Goal: Task Accomplishment & Management: Use online tool/utility

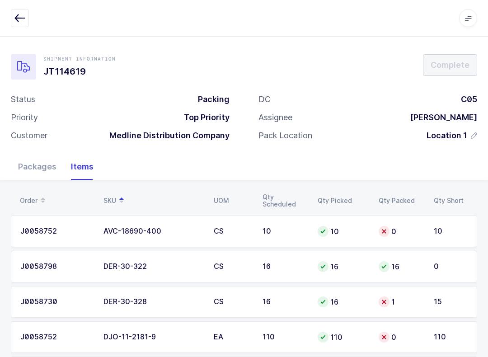
scroll to position [185, 0]
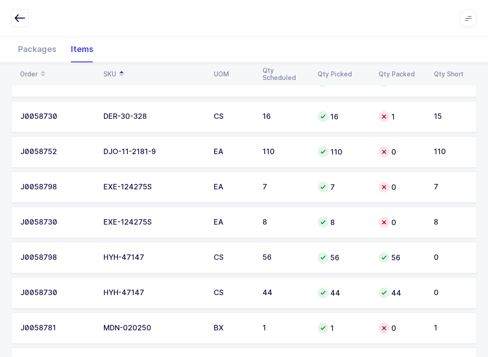
click at [17, 11] on button "button" at bounding box center [20, 18] width 18 height 18
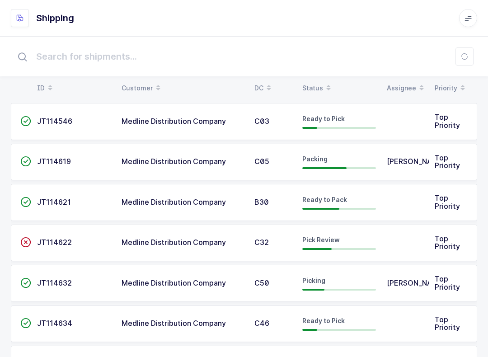
click at [475, 57] on input "text" at bounding box center [244, 56] width 467 height 29
click at [461, 57] on icon at bounding box center [464, 56] width 7 height 7
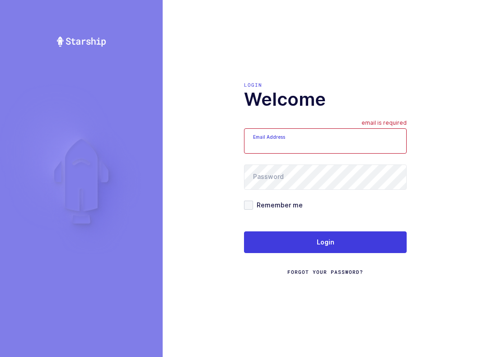
scroll to position [9, 0]
type input "[EMAIL_ADDRESS][DOMAIN_NAME]"
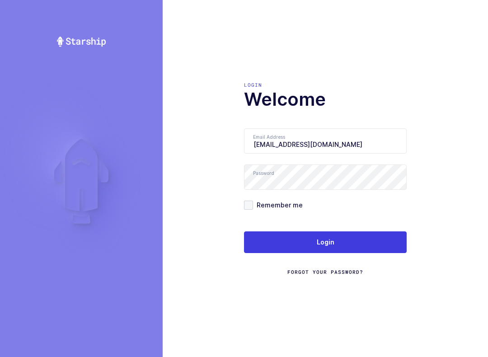
click at [350, 246] on button "Login" at bounding box center [325, 243] width 163 height 22
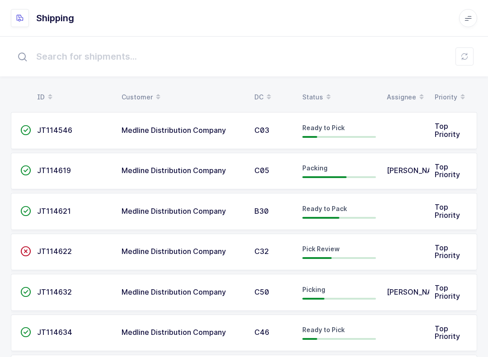
click at [352, 117] on td "Ready to Pick" at bounding box center [339, 130] width 85 height 37
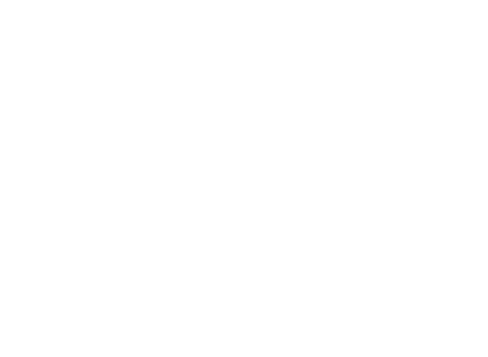
click at [317, 0] on html at bounding box center [244, 0] width 488 height 0
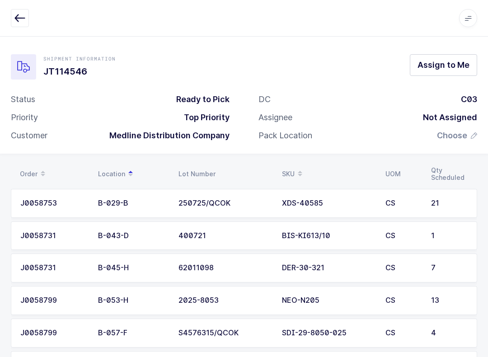
click at [24, 23] on icon "button" at bounding box center [19, 18] width 11 height 11
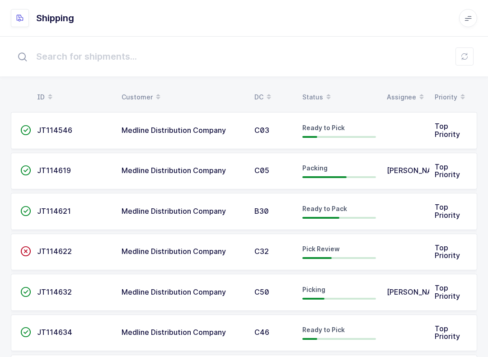
click at [471, 57] on button at bounding box center [465, 56] width 18 height 18
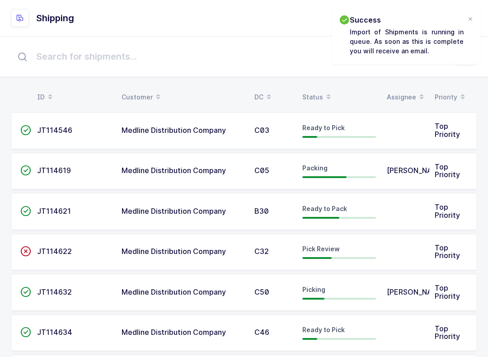
click at [323, 90] on span at bounding box center [328, 97] width 11 height 15
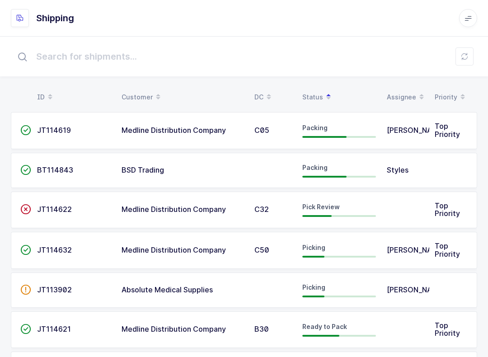
click at [337, 206] on span "Pick Review" at bounding box center [322, 207] width 38 height 8
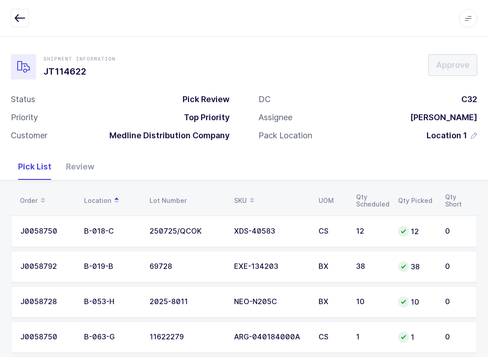
click at [88, 162] on div "Review" at bounding box center [80, 167] width 43 height 26
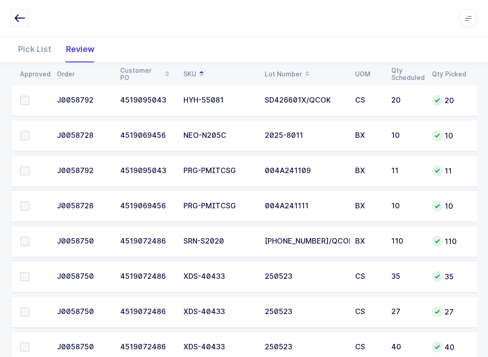
scroll to position [728, 0]
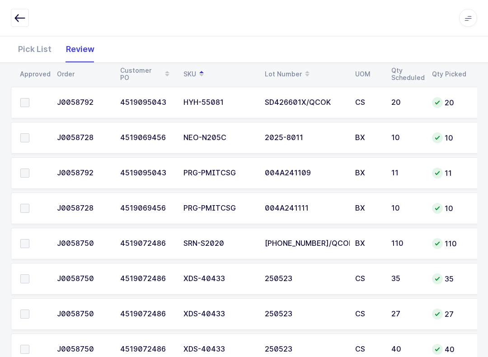
click at [440, 228] on td "110" at bounding box center [449, 244] width 45 height 32
click at [29, 138] on label at bounding box center [33, 138] width 26 height 9
click at [29, 134] on input "checkbox" at bounding box center [29, 134] width 0 height 0
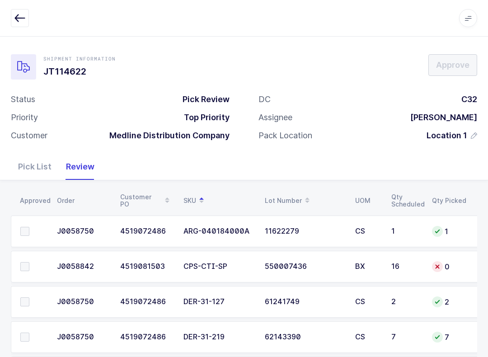
click at [26, 227] on span at bounding box center [24, 231] width 9 height 9
click at [29, 227] on input "checkbox" at bounding box center [29, 227] width 0 height 0
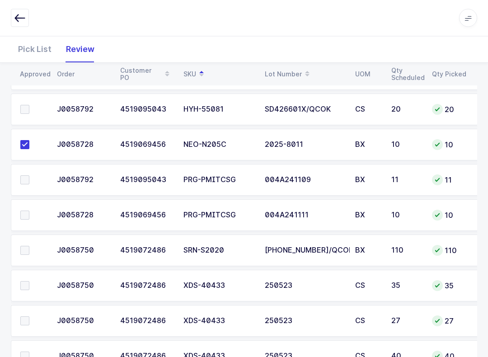
scroll to position [727, 0]
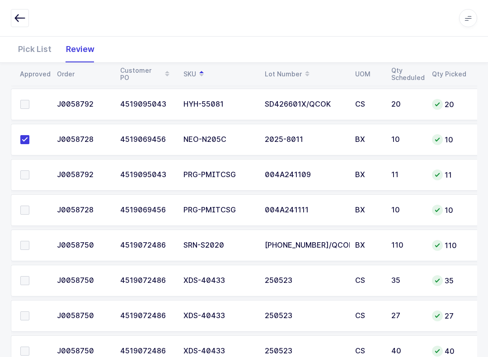
click at [28, 177] on span at bounding box center [24, 174] width 9 height 9
click at [29, 170] on input "checkbox" at bounding box center [29, 170] width 0 height 0
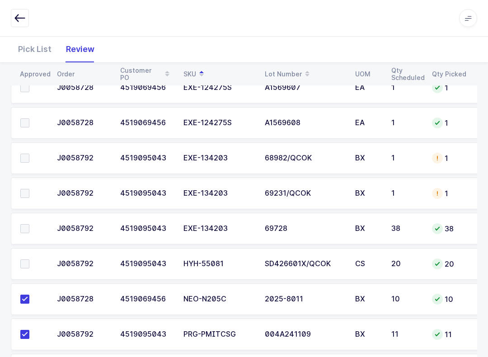
scroll to position [546, 0]
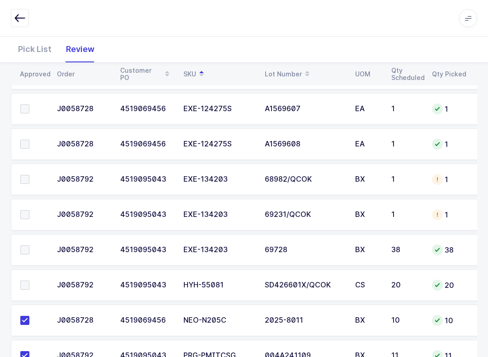
click at [29, 249] on span at bounding box center [24, 250] width 9 height 9
click at [29, 246] on input "checkbox" at bounding box center [29, 246] width 0 height 0
click at [28, 216] on span at bounding box center [24, 214] width 9 height 9
click at [29, 210] on input "checkbox" at bounding box center [29, 210] width 0 height 0
click at [23, 181] on span at bounding box center [24, 179] width 9 height 9
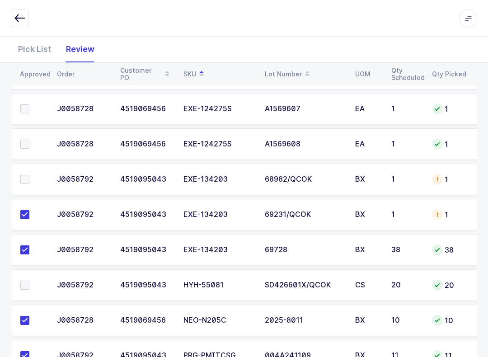
click at [29, 175] on input "checkbox" at bounding box center [29, 175] width 0 height 0
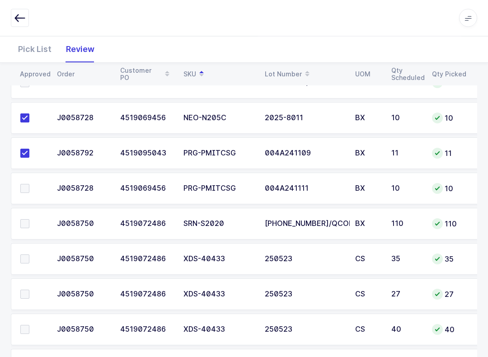
scroll to position [828, 0]
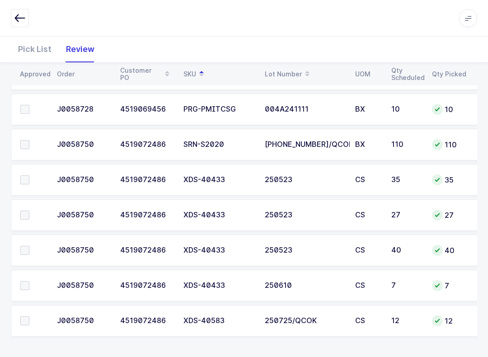
click at [23, 317] on span at bounding box center [24, 321] width 9 height 9
click at [29, 317] on input "checkbox" at bounding box center [29, 317] width 0 height 0
click at [28, 251] on span at bounding box center [24, 250] width 9 height 9
click at [29, 246] on input "checkbox" at bounding box center [29, 246] width 0 height 0
click at [27, 178] on span at bounding box center [24, 179] width 9 height 9
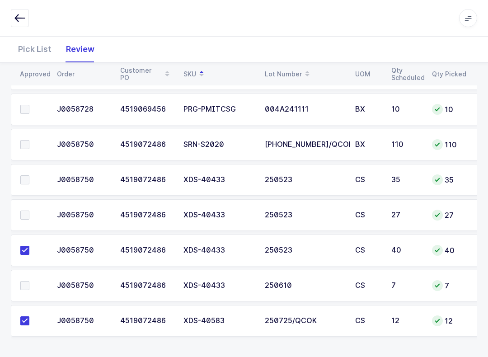
click at [29, 175] on input "checkbox" at bounding box center [29, 175] width 0 height 0
click at [25, 215] on span at bounding box center [24, 215] width 9 height 9
click at [29, 211] on input "checkbox" at bounding box center [29, 211] width 0 height 0
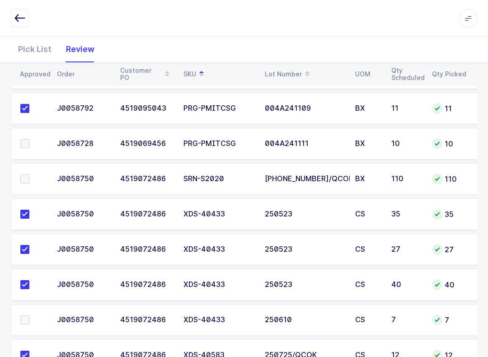
scroll to position [714, 0]
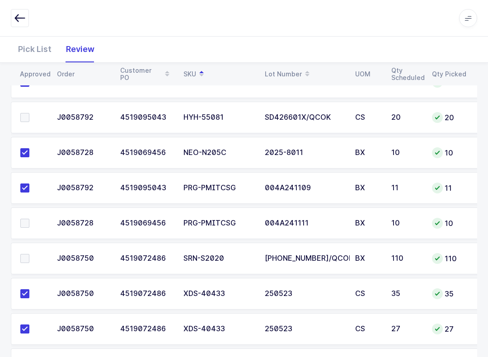
click at [26, 225] on span at bounding box center [24, 223] width 9 height 9
click at [29, 219] on input "checkbox" at bounding box center [29, 219] width 0 height 0
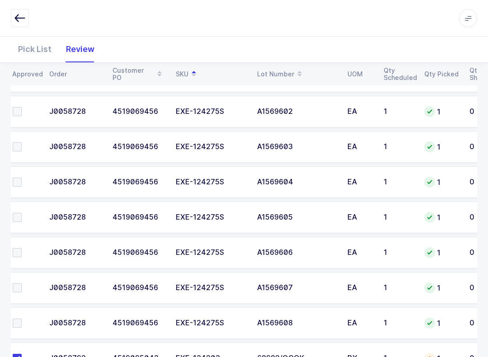
scroll to position [365, 0]
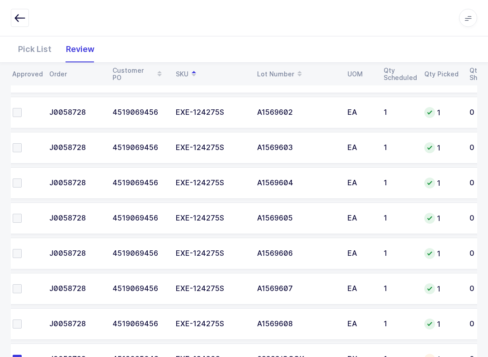
click at [21, 320] on span at bounding box center [17, 324] width 9 height 9
click at [22, 320] on input "checkbox" at bounding box center [22, 320] width 0 height 0
click at [18, 291] on span at bounding box center [17, 288] width 9 height 9
click at [22, 284] on input "checkbox" at bounding box center [22, 284] width 0 height 0
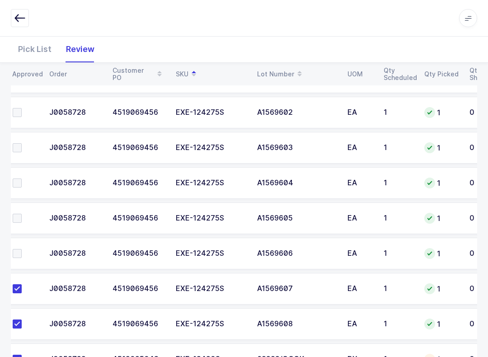
click at [19, 251] on span at bounding box center [17, 253] width 9 height 9
click at [22, 249] on input "checkbox" at bounding box center [22, 249] width 0 height 0
click at [20, 214] on span at bounding box center [17, 218] width 9 height 9
click at [22, 214] on input "checkbox" at bounding box center [22, 214] width 0 height 0
click at [25, 181] on label at bounding box center [26, 183] width 26 height 9
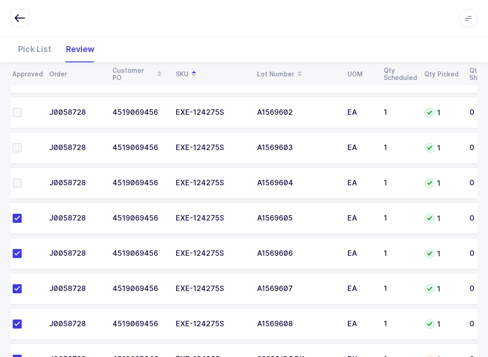
click at [22, 179] on input "checkbox" at bounding box center [22, 179] width 0 height 0
click at [24, 147] on label at bounding box center [26, 147] width 26 height 9
click at [22, 143] on input "checkbox" at bounding box center [22, 143] width 0 height 0
click at [23, 110] on label at bounding box center [26, 112] width 26 height 9
click at [22, 108] on input "checkbox" at bounding box center [22, 108] width 0 height 0
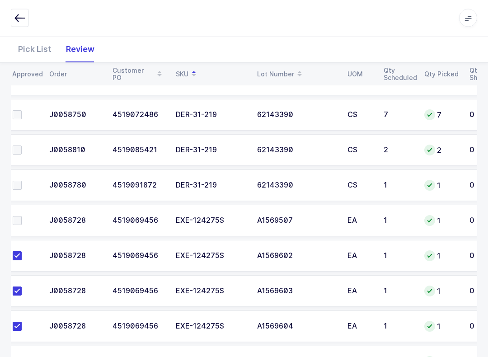
click at [22, 219] on label at bounding box center [26, 221] width 26 height 9
click at [22, 217] on input "checkbox" at bounding box center [22, 217] width 0 height 0
click at [20, 184] on span at bounding box center [17, 185] width 9 height 9
click at [22, 181] on input "checkbox" at bounding box center [22, 181] width 0 height 0
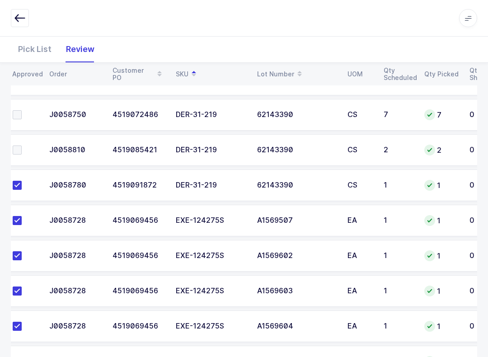
click at [27, 146] on label at bounding box center [26, 150] width 26 height 9
click at [22, 146] on input "checkbox" at bounding box center [22, 146] width 0 height 0
click at [23, 176] on td at bounding box center [23, 186] width 41 height 32
click at [19, 153] on span at bounding box center [17, 150] width 9 height 9
click at [22, 146] on input "checkbox" at bounding box center [22, 146] width 0 height 0
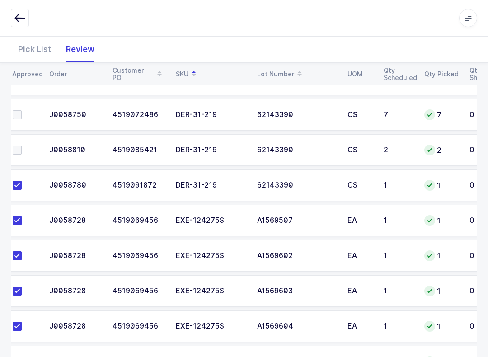
click at [20, 182] on span at bounding box center [17, 185] width 9 height 9
click at [22, 181] on input "checkbox" at bounding box center [22, 181] width 0 height 0
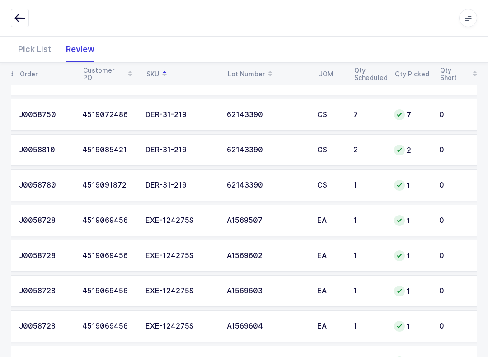
scroll to position [0, 0]
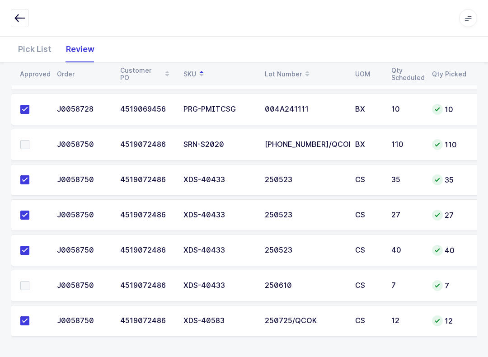
click at [34, 43] on div "Pick List" at bounding box center [35, 49] width 48 height 26
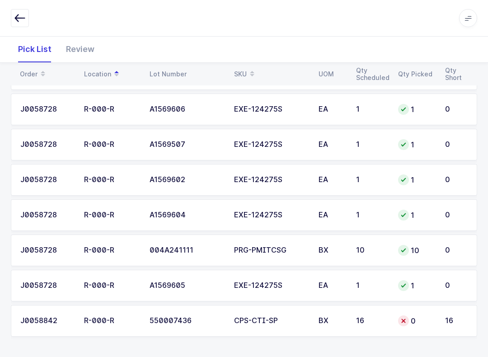
click at [251, 72] on icon at bounding box center [252, 71] width 5 height 5
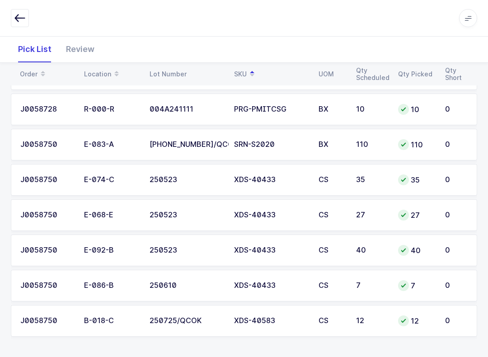
click at [82, 52] on div "Review" at bounding box center [80, 49] width 43 height 26
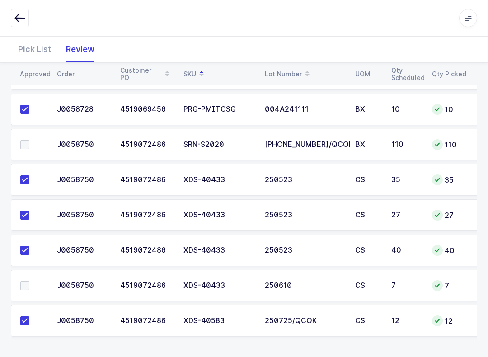
click at [22, 147] on span at bounding box center [24, 144] width 9 height 9
click at [29, 140] on input "checkbox" at bounding box center [29, 140] width 0 height 0
click at [24, 286] on span at bounding box center [24, 285] width 9 height 9
click at [29, 281] on input "checkbox" at bounding box center [29, 281] width 0 height 0
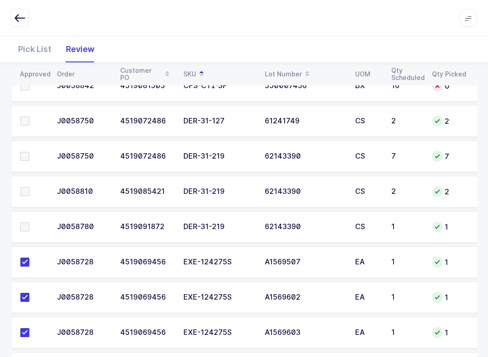
scroll to position [131, 0]
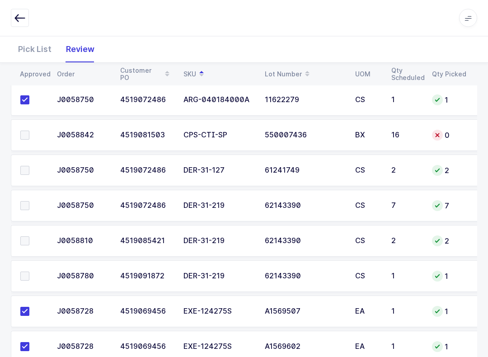
click at [23, 170] on span at bounding box center [24, 170] width 9 height 9
click at [29, 166] on input "checkbox" at bounding box center [29, 166] width 0 height 0
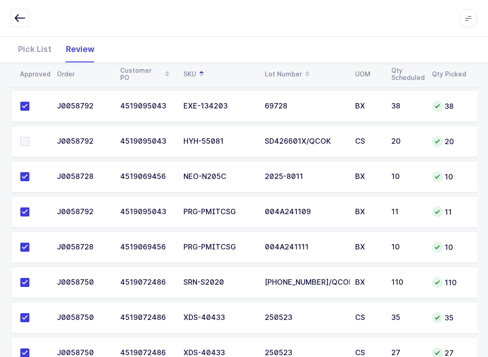
scroll to position [694, 0]
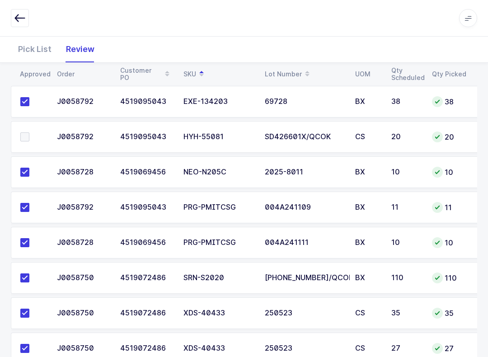
click at [27, 132] on span at bounding box center [24, 136] width 9 height 9
click at [29, 132] on input "checkbox" at bounding box center [29, 132] width 0 height 0
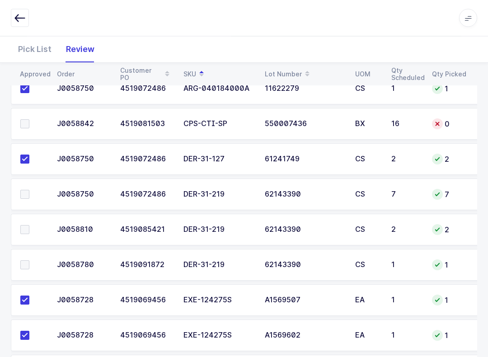
scroll to position [163, 0]
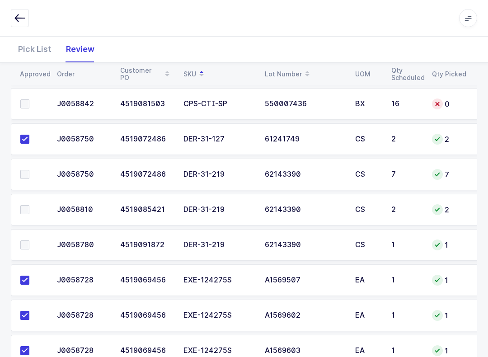
click at [23, 175] on span at bounding box center [24, 174] width 9 height 9
click at [29, 170] on input "checkbox" at bounding box center [29, 170] width 0 height 0
click at [32, 205] on label at bounding box center [33, 209] width 26 height 9
click at [29, 205] on input "checkbox" at bounding box center [29, 205] width 0 height 0
click at [29, 241] on span at bounding box center [24, 245] width 9 height 9
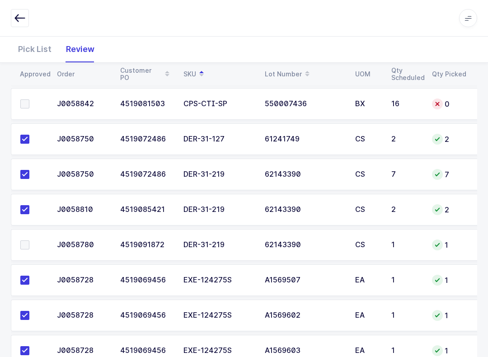
click at [29, 241] on input "checkbox" at bounding box center [29, 241] width 0 height 0
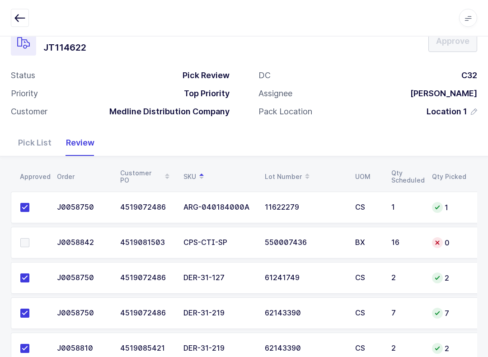
scroll to position [0, 0]
